Goal: Information Seeking & Learning: Learn about a topic

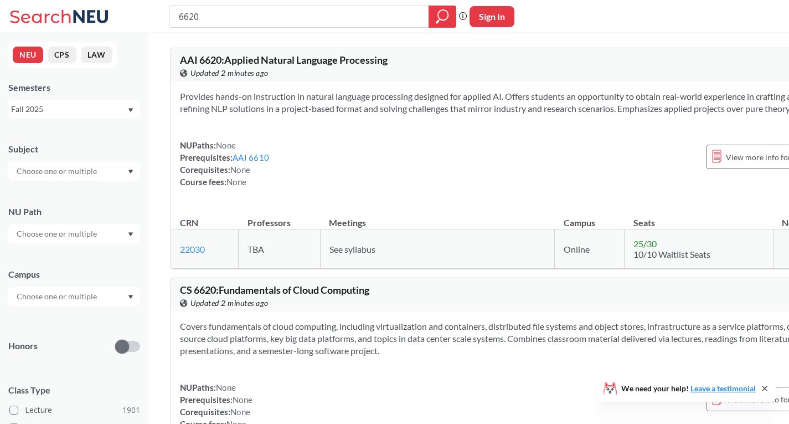
click at [99, 171] on input "text" at bounding box center [57, 170] width 93 height 13
click at [83, 208] on div "CS ( 115 ) Computer Science" at bounding box center [74, 196] width 132 height 30
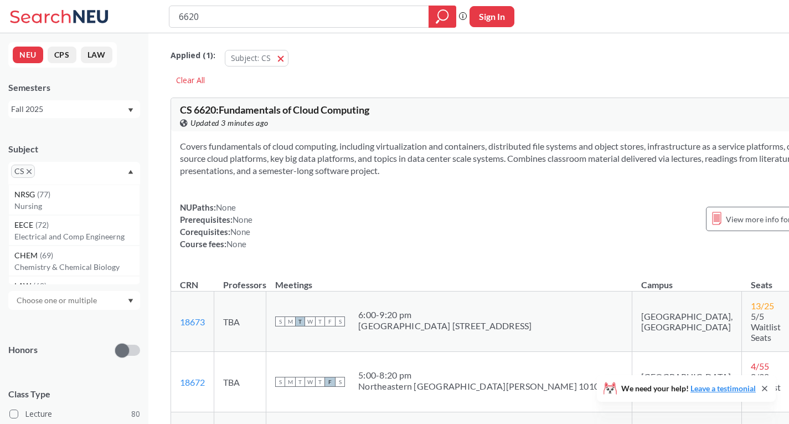
click at [101, 300] on input "text" at bounding box center [57, 300] width 93 height 13
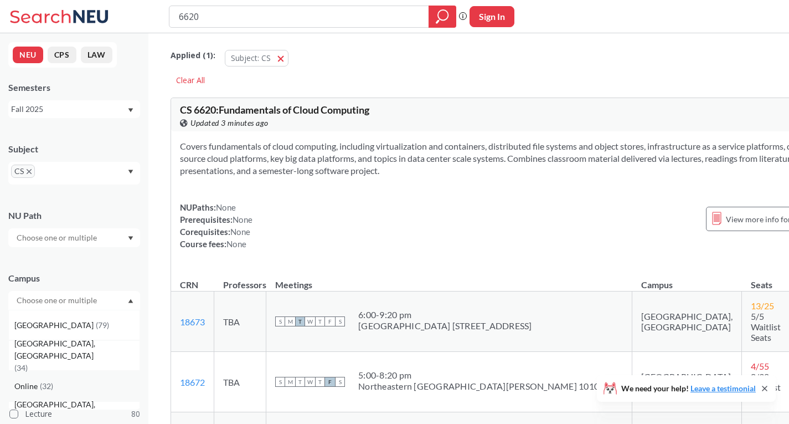
click at [83, 378] on div "Online ( 32 )" at bounding box center [74, 385] width 132 height 30
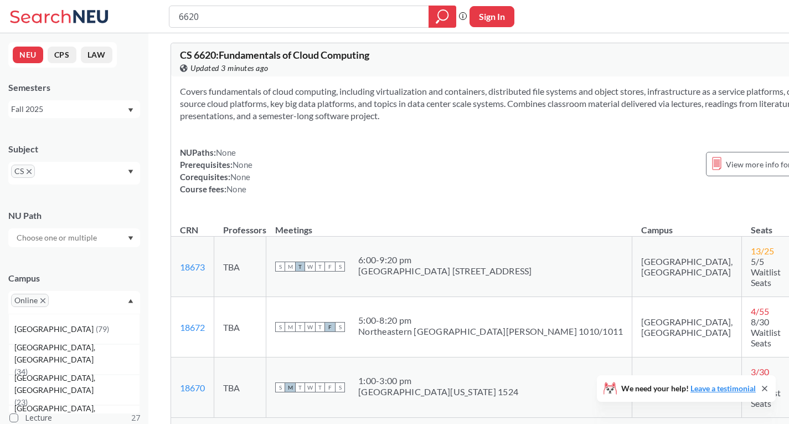
scroll to position [55, 0]
click at [251, 423] on span "Show all sections (3 more)" at bounding box center [225, 428] width 90 height 10
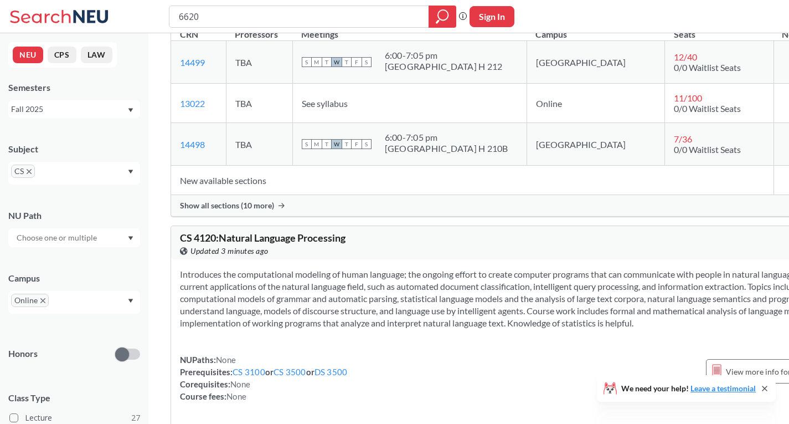
scroll to position [2160, 0]
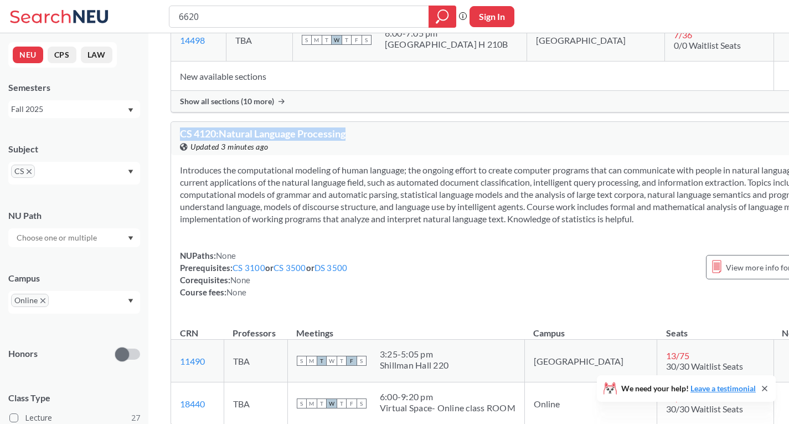
drag, startPoint x: 351, startPoint y: 59, endPoint x: 190, endPoint y: 69, distance: 161.5
click at [182, 128] on div "CS 4120 : Natural Language Processing View this course on Banner. Updated 3 min…" at bounding box center [343, 140] width 326 height 24
copy span "CS 4120 : Natural Language Processing"
click at [450, 249] on div "NUPaths: None Prerequisites: CS 3100 or CS 3500 or DS 3500 Corequisites: None C…" at bounding box center [506, 273] width 652 height 49
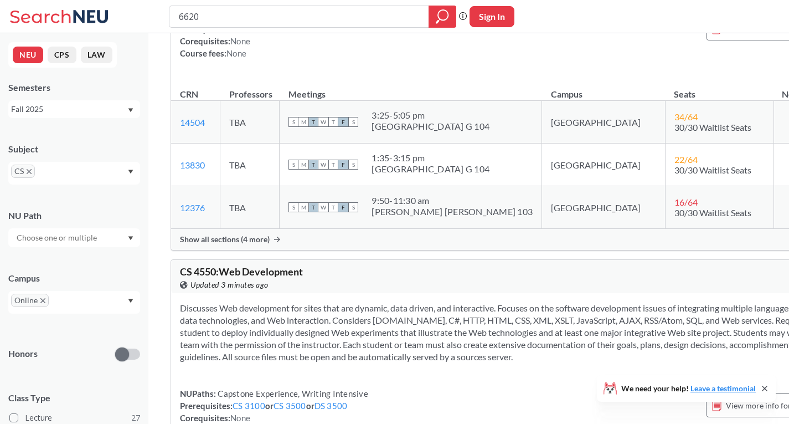
scroll to position [2714, 0]
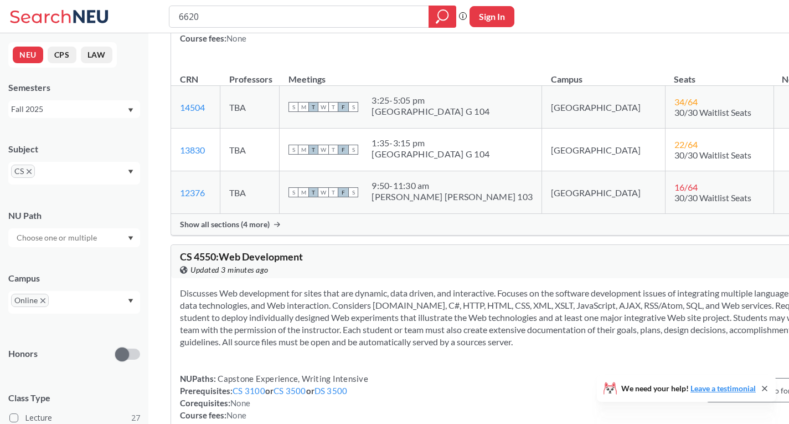
click at [250, 219] on span "Show all sections (4 more)" at bounding box center [225, 224] width 90 height 10
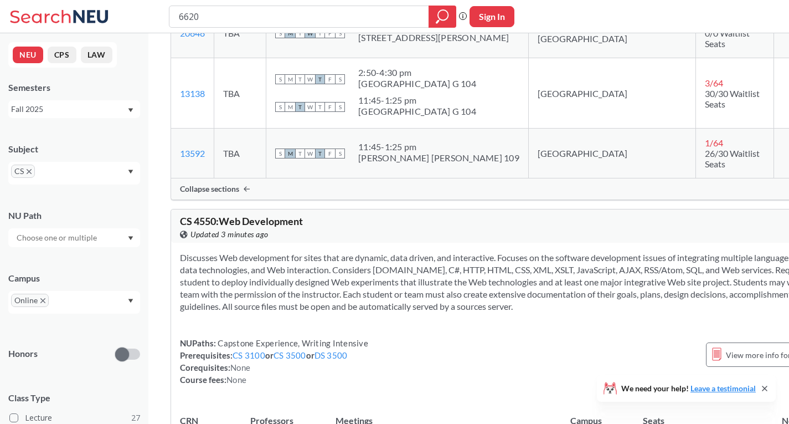
scroll to position [2991, 0]
drag, startPoint x: 306, startPoint y: 114, endPoint x: 180, endPoint y: 116, distance: 126.3
click at [180, 216] on div "CS 4550 : Web Development View this course on Banner. Updated 3 minutes ago" at bounding box center [343, 228] width 326 height 24
copy span "CS 4550 : Web Development"
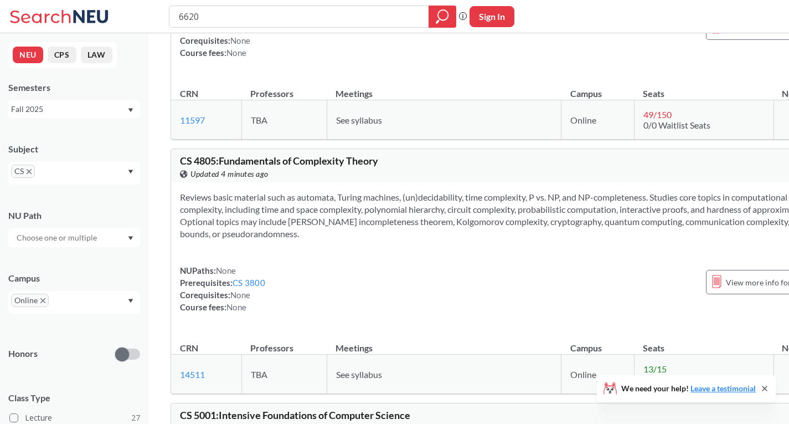
scroll to position [3212, 0]
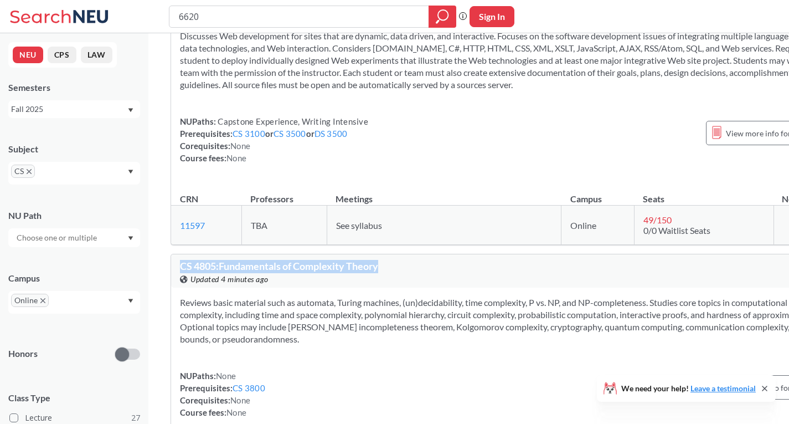
drag, startPoint x: 179, startPoint y: 169, endPoint x: 393, endPoint y: 171, distance: 213.2
click at [393, 254] on div "CS 4805 : Fundamentals of Complexity Theory View this course on Banner. Updated…" at bounding box center [506, 270] width 670 height 33
copy span "CS 4805 : Fundamentals of Complexity Theory"
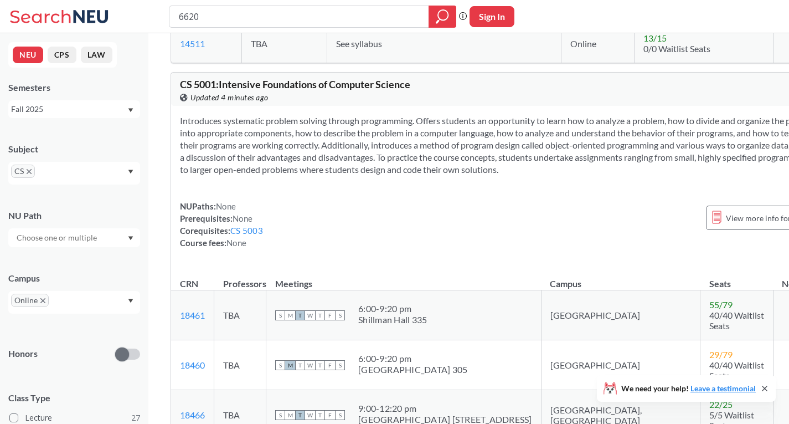
scroll to position [3655, 0]
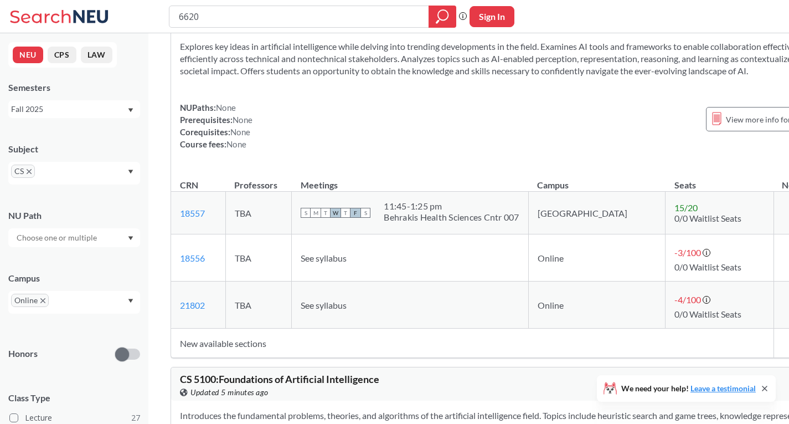
scroll to position [6978, 0]
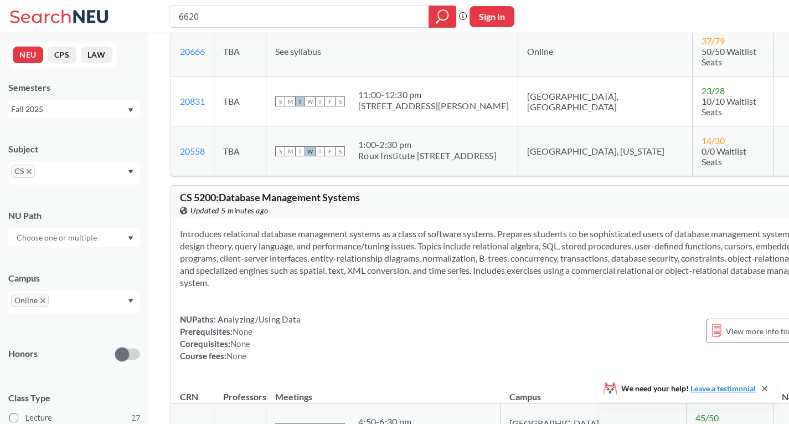
scroll to position [8695, 0]
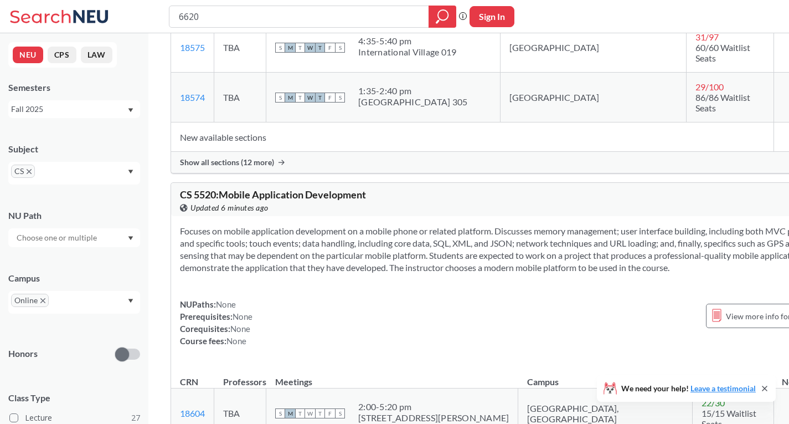
scroll to position [9193, 0]
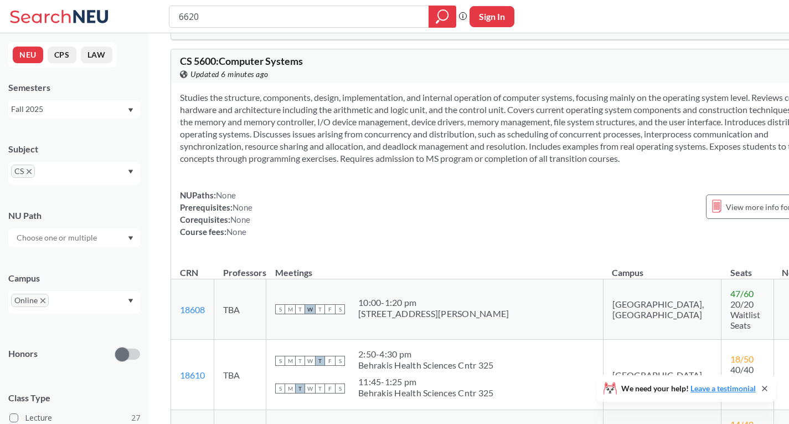
scroll to position [9802, 0]
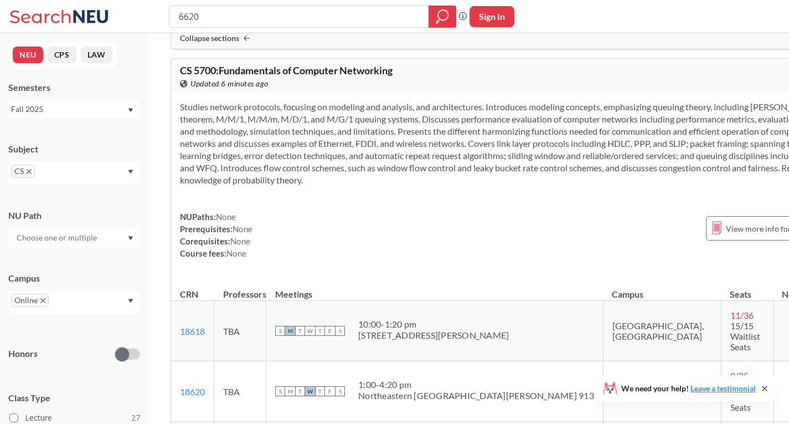
scroll to position [11187, 0]
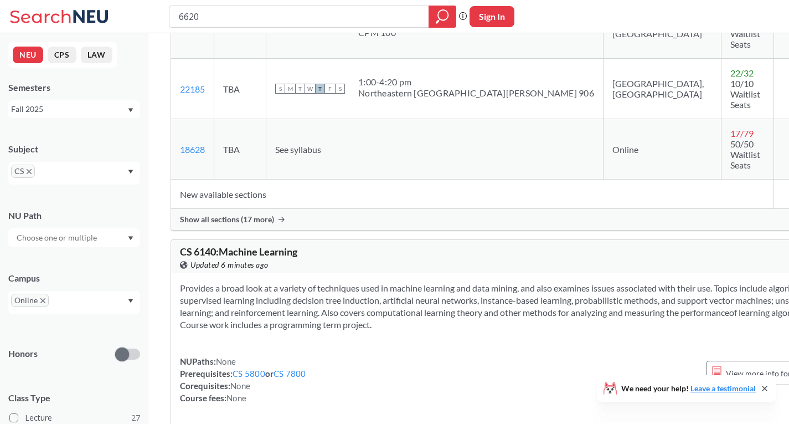
scroll to position [11796, 0]
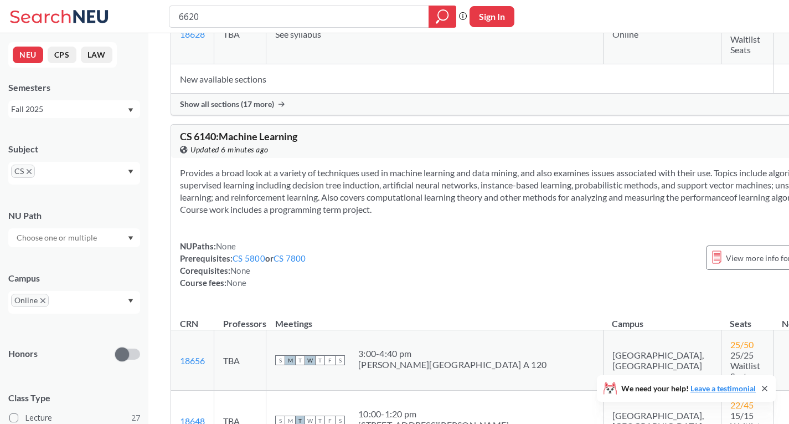
scroll to position [11741, 0]
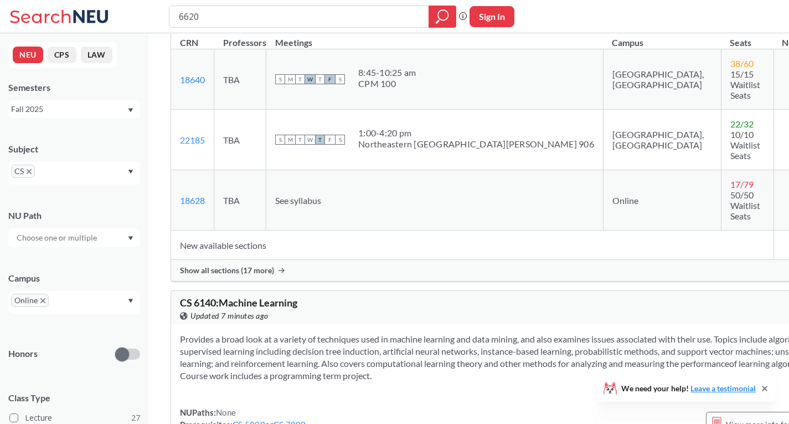
drag, startPoint x: 380, startPoint y: 66, endPoint x: 183, endPoint y: 73, distance: 197.3
drag, startPoint x: 174, startPoint y: 71, endPoint x: 413, endPoint y: 66, distance: 238.2
copy span "CS 6650 : Building Scalable Distributed Systems"
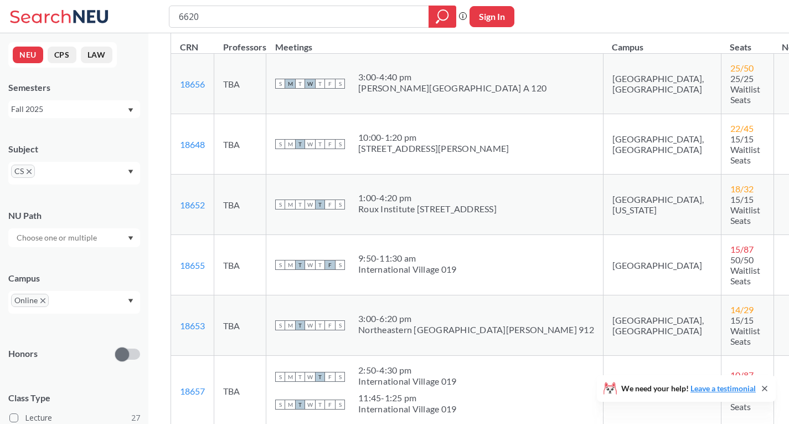
scroll to position [12184, 0]
drag, startPoint x: 392, startPoint y: 61, endPoint x: 178, endPoint y: 64, distance: 213.8
copy span "CS 7180 : Special Topics in Artificial Intelligence"
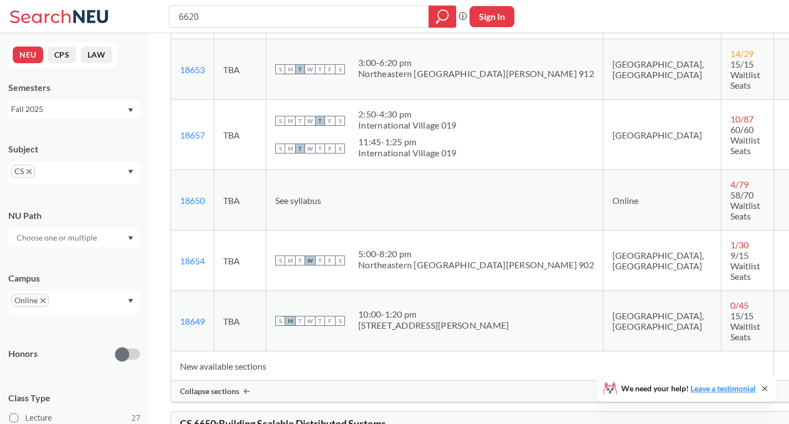
scroll to position [12461, 0]
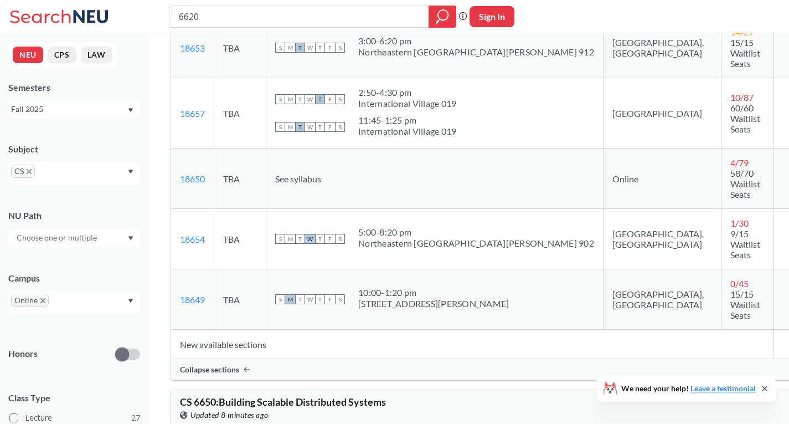
drag, startPoint x: 380, startPoint y: 91, endPoint x: 162, endPoint y: 85, distance: 218.3
copy span "CS 7295 : Special Topics in Data Visualization"
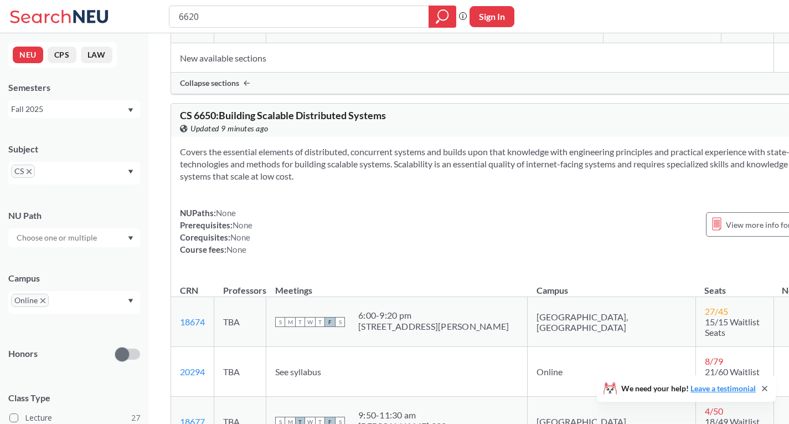
scroll to position [12748, 0]
click at [31, 176] on span "CS" at bounding box center [23, 170] width 24 height 13
click at [27, 173] on icon "X to remove pill" at bounding box center [29, 171] width 5 height 5
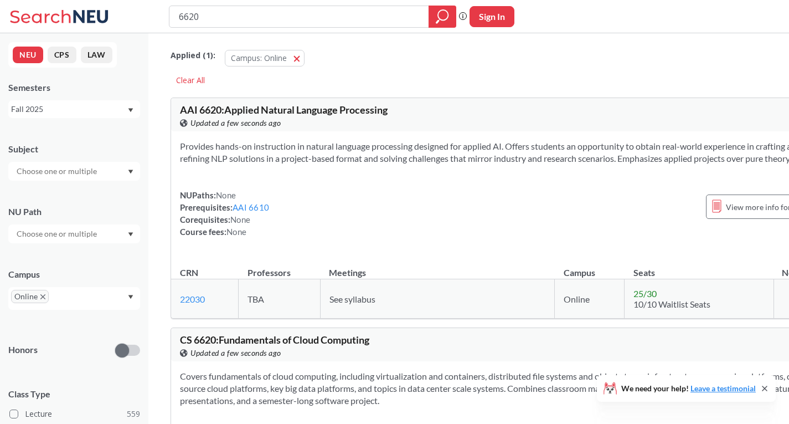
click at [53, 171] on input "text" at bounding box center [57, 170] width 93 height 13
type input "ds"
click at [78, 230] on p "Data Science" at bounding box center [76, 232] width 125 height 11
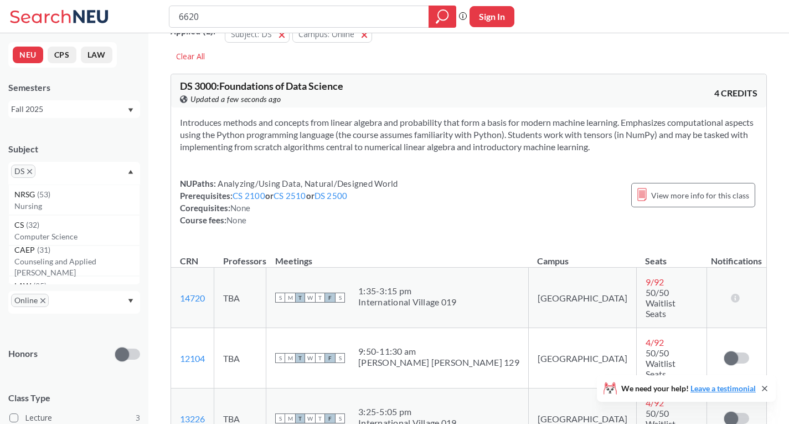
scroll to position [222, 0]
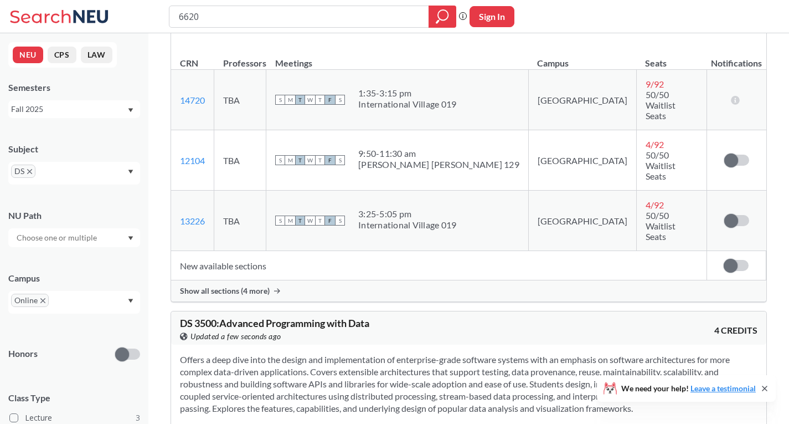
click at [231, 280] on div "Show all sections (4 more)" at bounding box center [468, 290] width 595 height 21
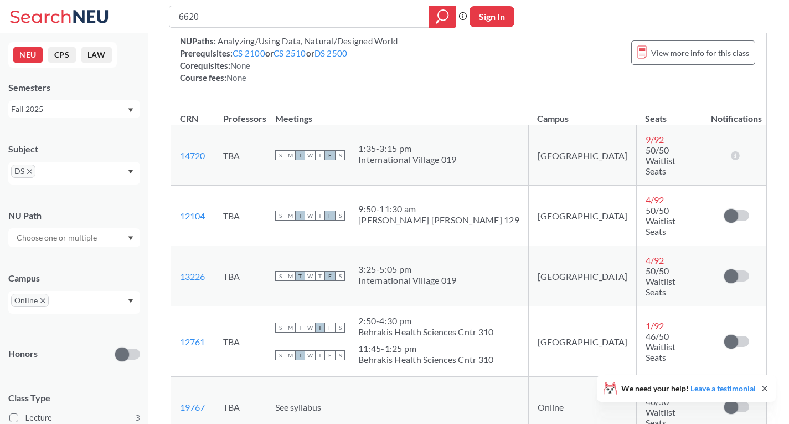
scroll to position [0, 0]
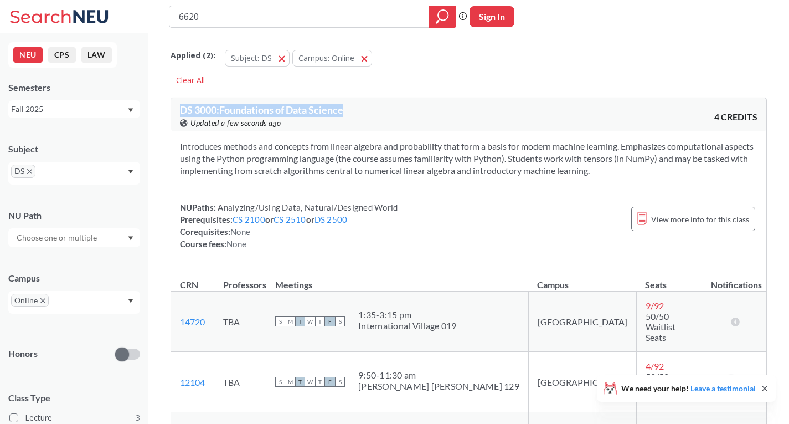
drag, startPoint x: 174, startPoint y: 104, endPoint x: 352, endPoint y: 115, distance: 178.1
click at [352, 115] on div "DS 3000 : Foundations of Data Science View this course on Banner. Updated a few…" at bounding box center [468, 114] width 595 height 33
copy span "DS 3000 : Foundations of Data Science"
click at [410, 205] on div "NUPaths: Analyzing/Using Data, Natural/Designed World Prerequisites: CS 2100 or…" at bounding box center [469, 225] width 578 height 49
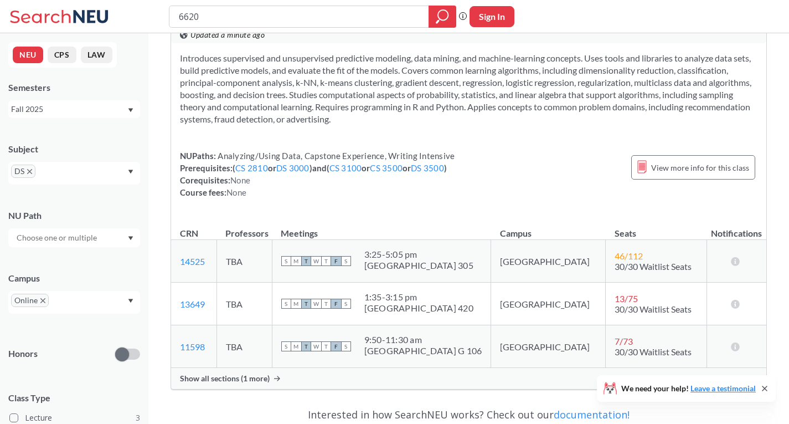
scroll to position [1052, 0]
click at [261, 373] on span "Show all sections (1 more)" at bounding box center [225, 378] width 90 height 10
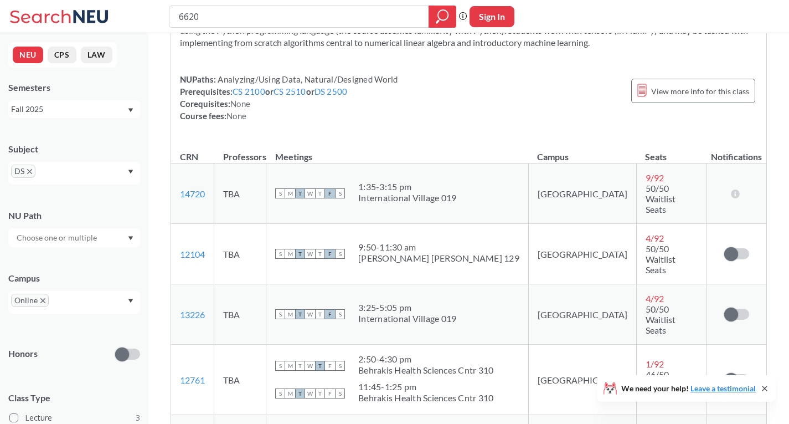
scroll to position [0, 0]
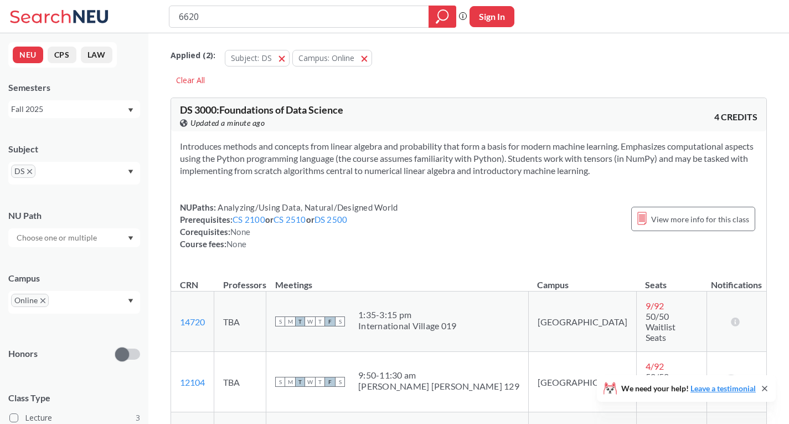
click at [337, 222] on link "DS 2500" at bounding box center [331, 219] width 33 height 10
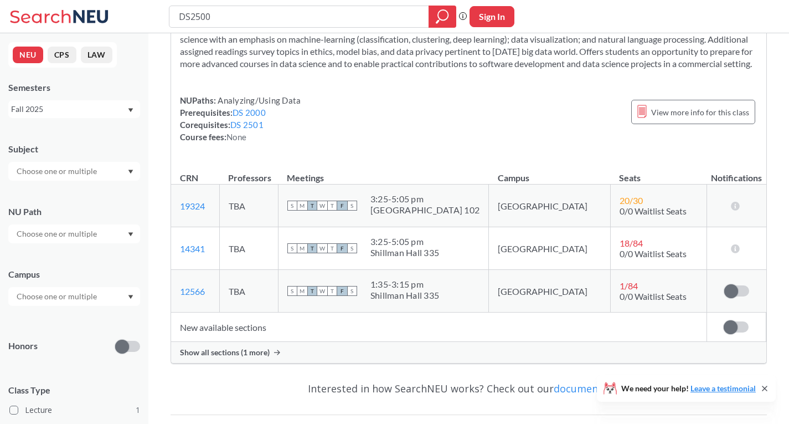
scroll to position [222, 0]
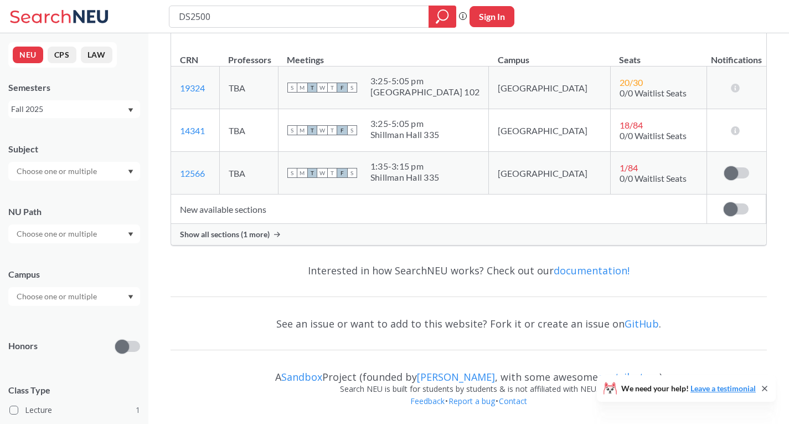
click at [267, 238] on span "Show all sections (1 more)" at bounding box center [225, 234] width 90 height 10
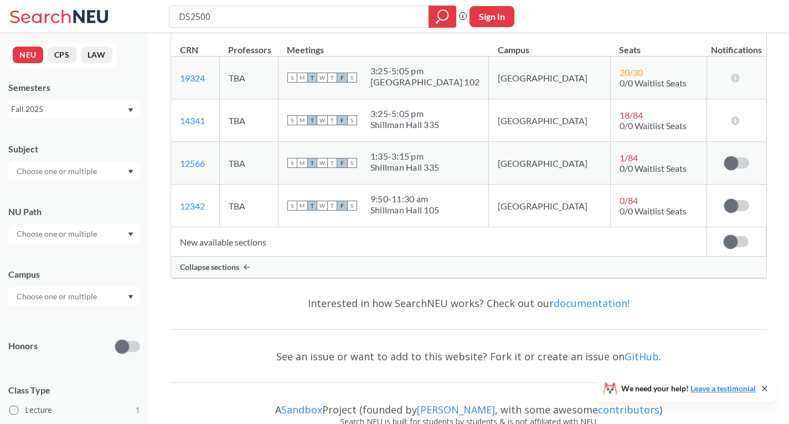
scroll to position [0, 0]
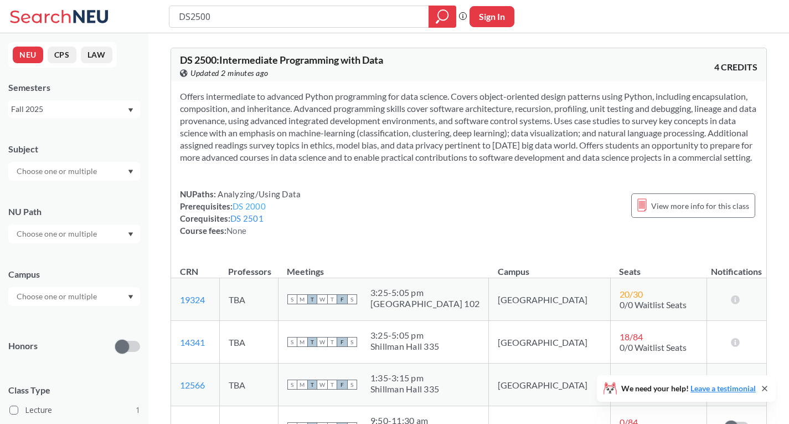
click at [251, 211] on link "DS 2000" at bounding box center [249, 206] width 33 height 10
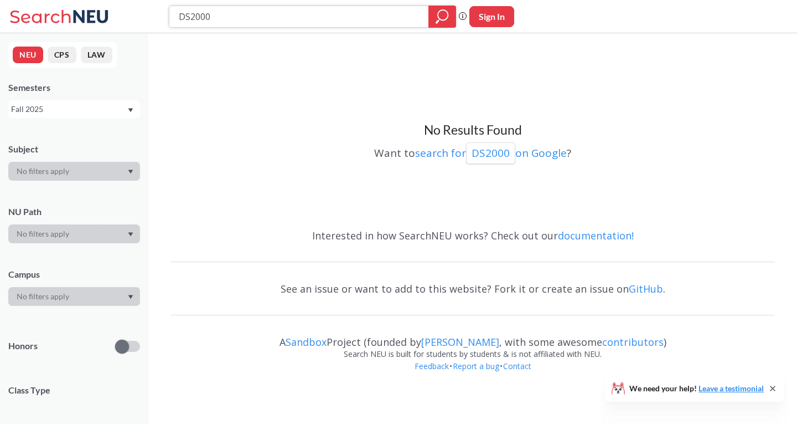
drag, startPoint x: 220, startPoint y: 20, endPoint x: 178, endPoint y: 21, distance: 42.1
click at [178, 21] on input "DS2000" at bounding box center [299, 16] width 243 height 19
type input "7180"
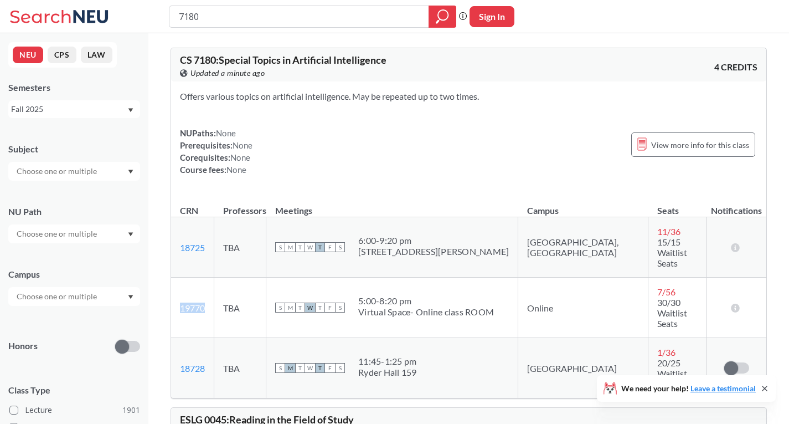
drag, startPoint x: 210, startPoint y: 277, endPoint x: 184, endPoint y: 284, distance: 26.7
click at [181, 283] on td "19770 View this section on Banner." at bounding box center [192, 307] width 43 height 60
copy link "19770"
click at [491, 153] on div "NUPaths: None Prerequisites: None Corequisites: None Course fees: None View mor…" at bounding box center [469, 151] width 578 height 49
click at [106, 179] on div at bounding box center [74, 171] width 132 height 19
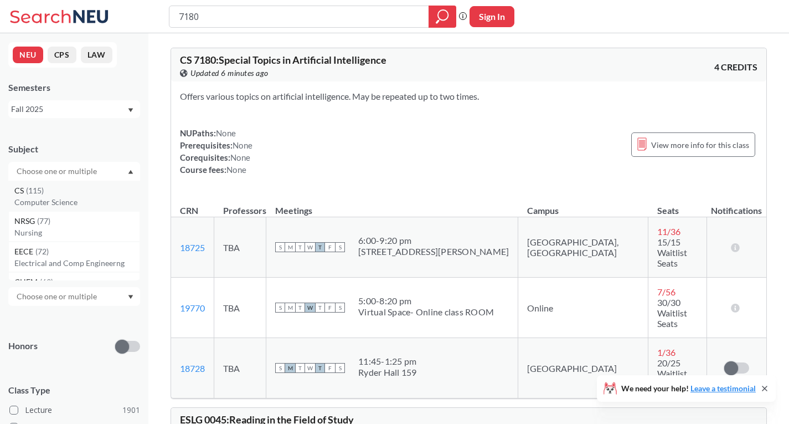
click at [89, 192] on div "CS ( 115 )" at bounding box center [76, 190] width 125 height 12
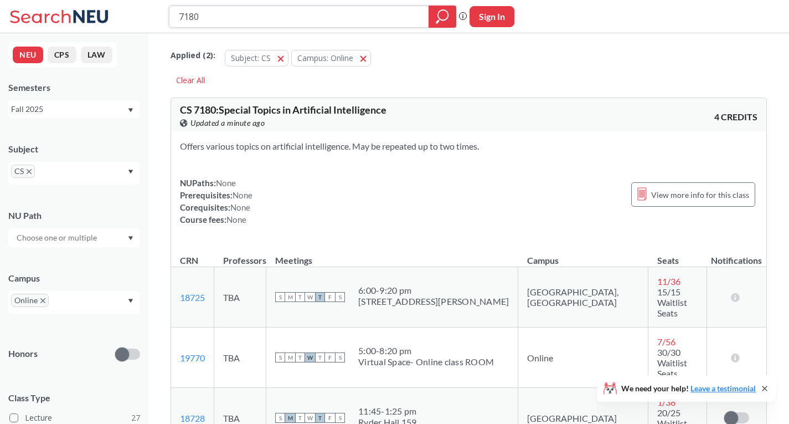
drag, startPoint x: 344, startPoint y: 18, endPoint x: 172, endPoint y: 20, distance: 172.2
click at [172, 20] on div "7180" at bounding box center [312, 17] width 287 height 22
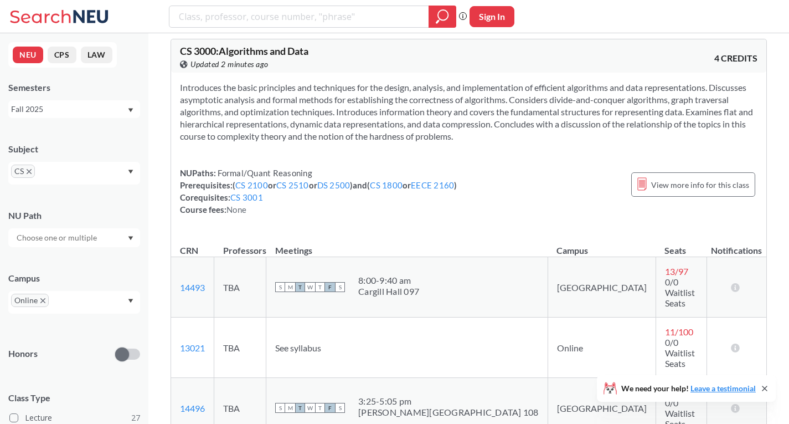
scroll to position [997, 0]
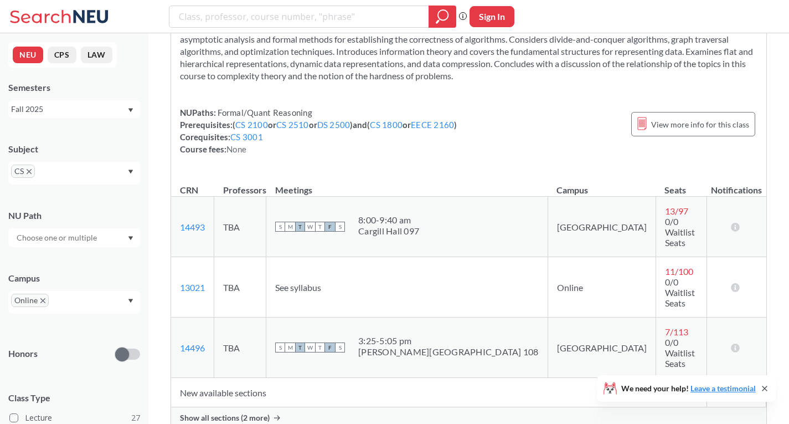
click at [254, 407] on div "Show all sections (2 more)" at bounding box center [468, 417] width 595 height 21
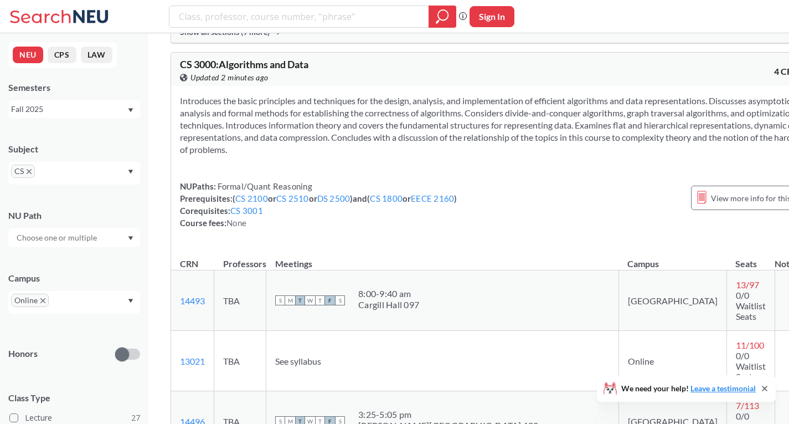
scroll to position [886, 0]
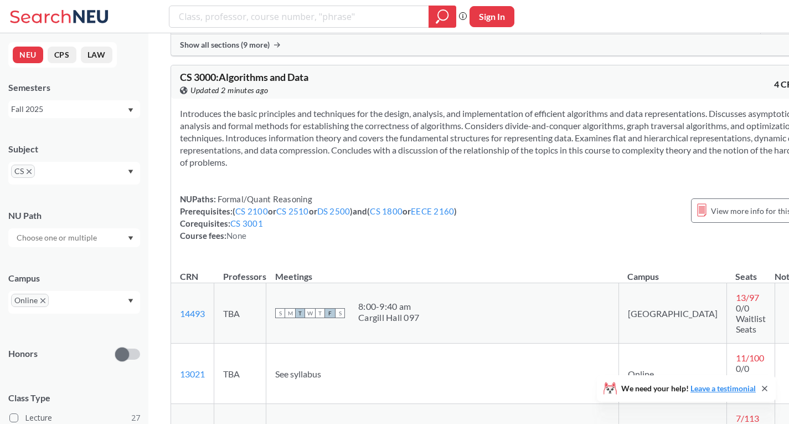
click at [296, 241] on div "NUPaths: Formal/Quant Reasoning Prerequisites: ( CS 2100 or CS 2510 or DS 2500 …" at bounding box center [318, 217] width 277 height 49
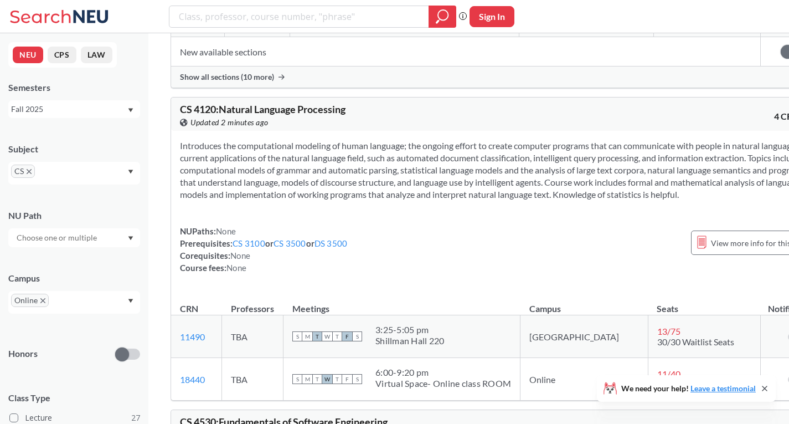
scroll to position [1828, 0]
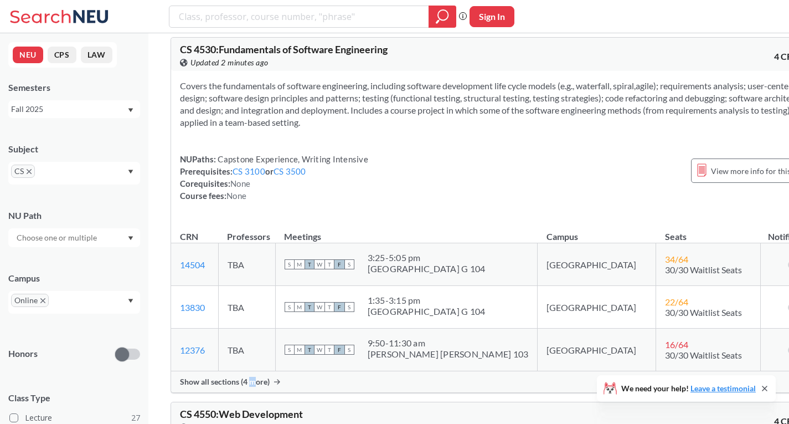
click at [251, 377] on span "Show all sections (4 more)" at bounding box center [225, 382] width 90 height 10
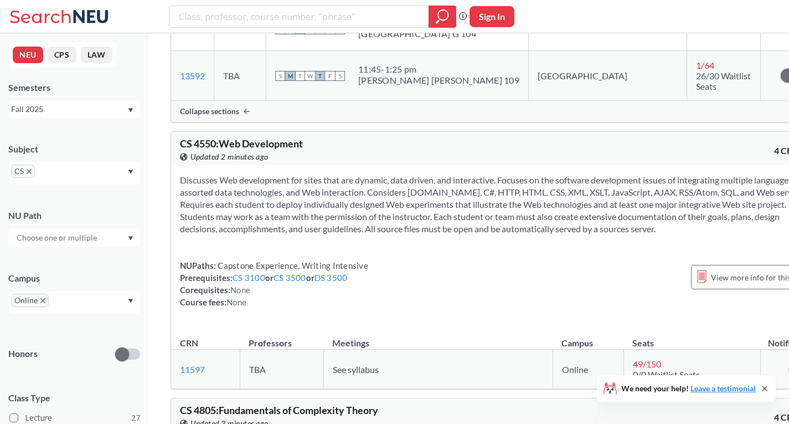
scroll to position [2658, 0]
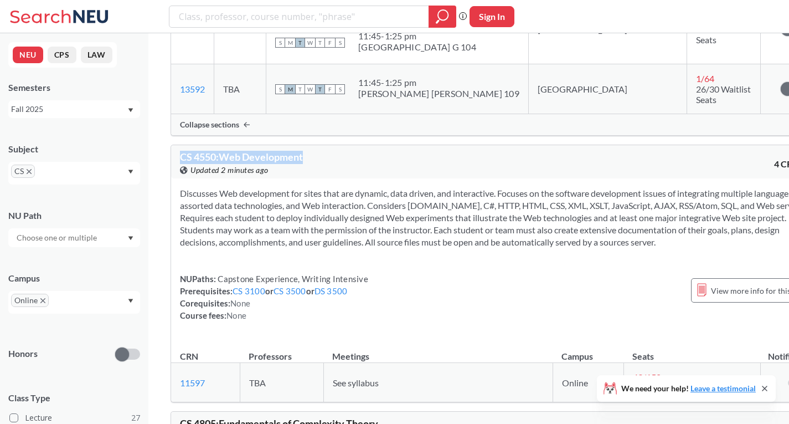
drag, startPoint x: 174, startPoint y: 60, endPoint x: 338, endPoint y: 48, distance: 164.9
click at [338, 145] on div "CS 4550 : Web Development View this course on Banner. Updated 2 minutes ago 4 C…" at bounding box center [498, 161] width 655 height 33
copy span "CS 4550 : Web Development"
click at [417, 272] on div "NUPaths: Capstone Experience, Writing Intensive Prerequisites: CS 3100 or CS 35…" at bounding box center [498, 296] width 637 height 49
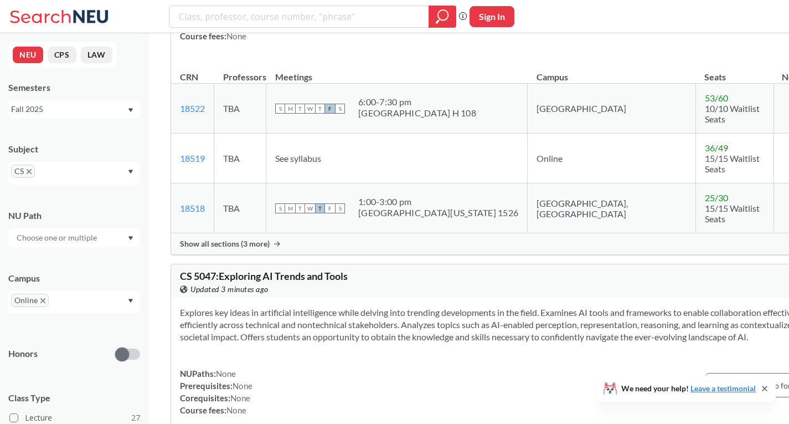
scroll to position [5815, 0]
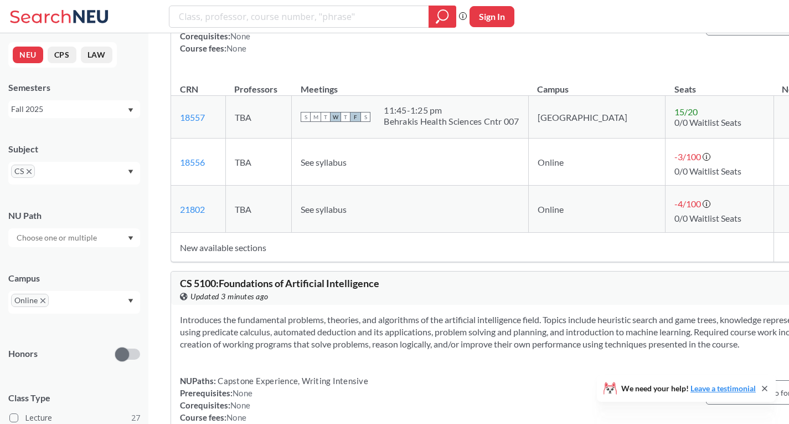
scroll to position [6203, 0]
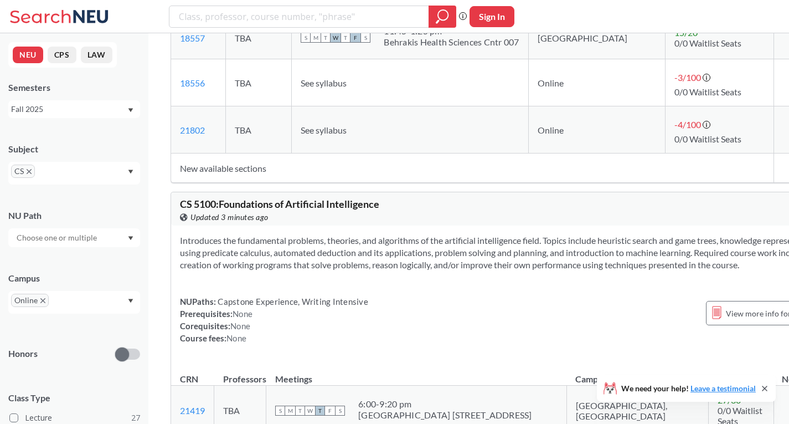
scroll to position [6092, 0]
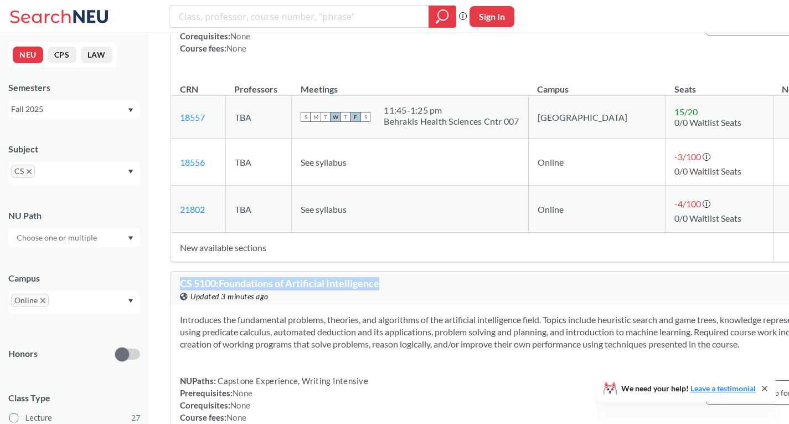
drag, startPoint x: 310, startPoint y: 142, endPoint x: 184, endPoint y: 137, distance: 125.8
click at [180, 271] on div "CS 5100 : Foundations of Artificial Intelligence View this course on Banner. Up…" at bounding box center [506, 287] width 670 height 33
copy span "CS 5100 : Foundations of Artificial Intelligence"
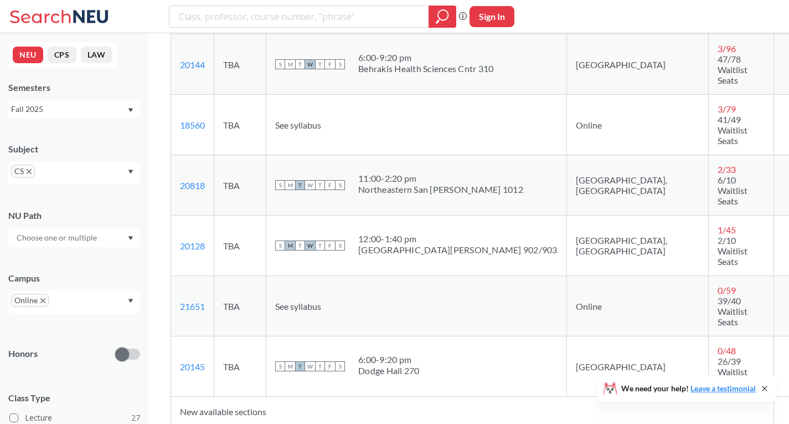
scroll to position [6867, 0]
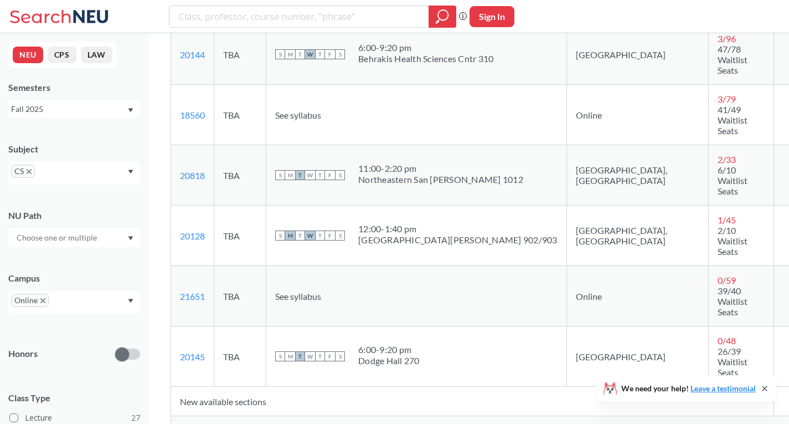
scroll to position [6756, 0]
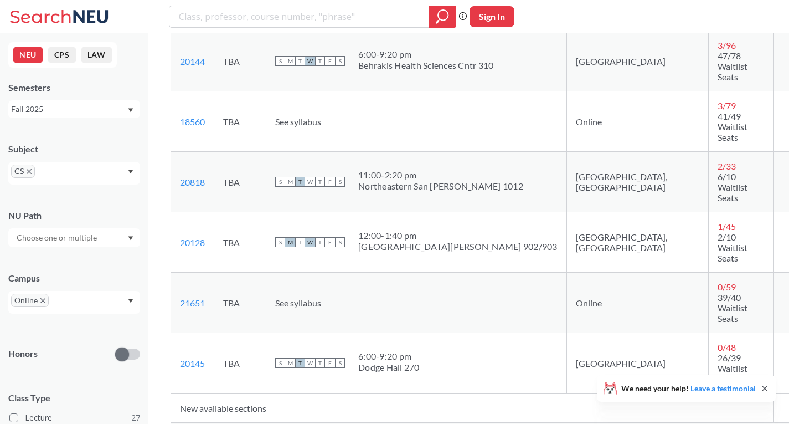
drag, startPoint x: 178, startPoint y: 164, endPoint x: 441, endPoint y: 158, distance: 263.1
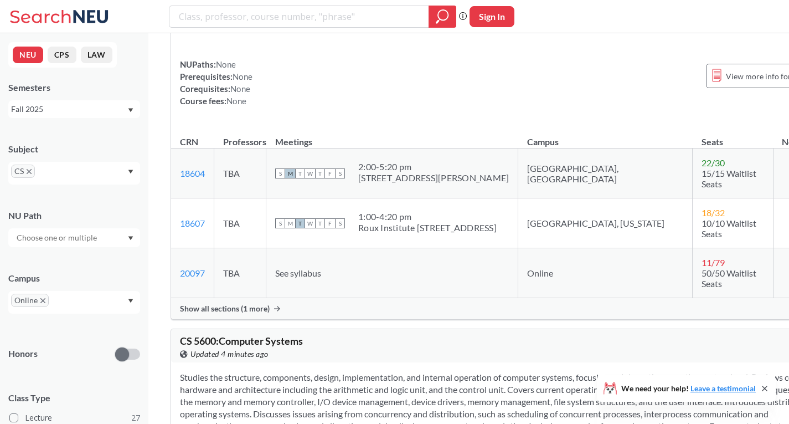
scroll to position [8418, 0]
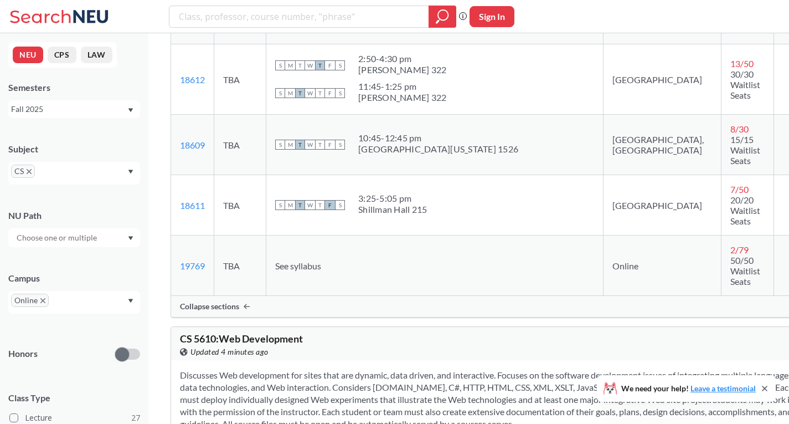
scroll to position [9082, 0]
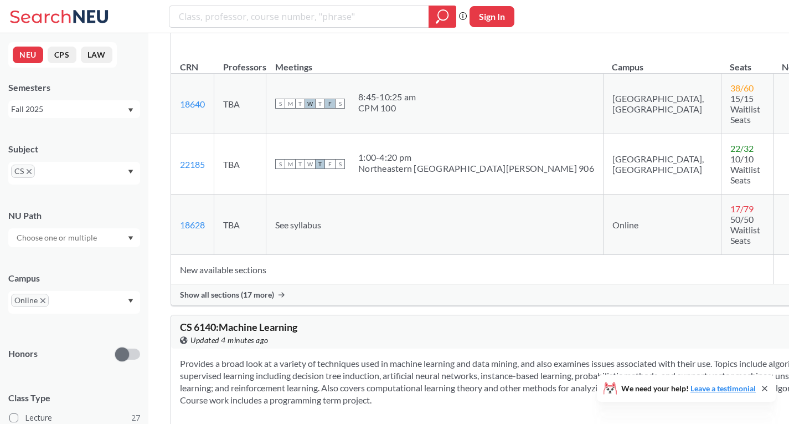
scroll to position [10799, 0]
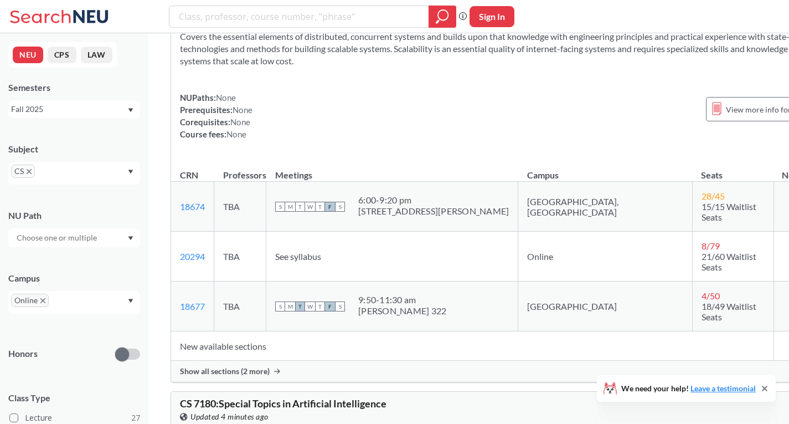
scroll to position [12117, 0]
